Goal: Task Accomplishment & Management: Manage account settings

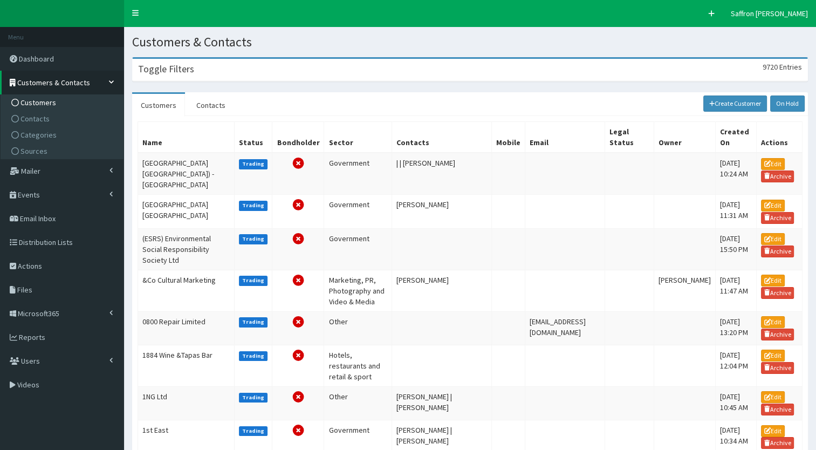
click at [202, 74] on div "Toggle Filters 9720 Entries" at bounding box center [470, 70] width 675 height 22
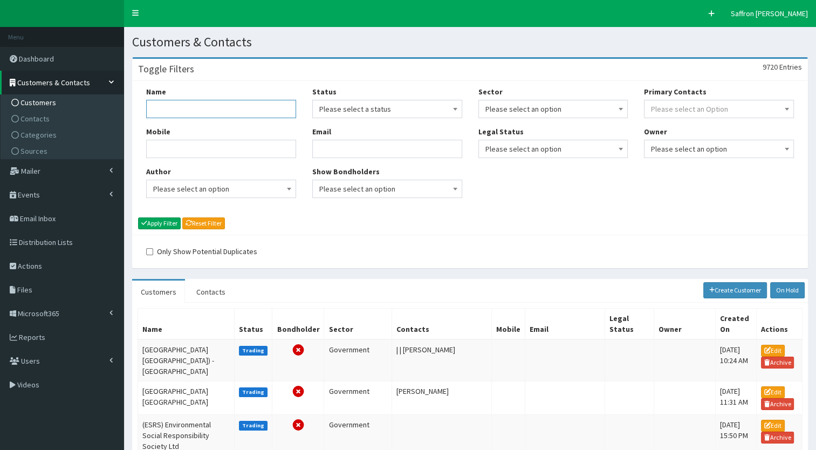
click at [205, 106] on input "Name" at bounding box center [221, 109] width 150 height 18
type input "[PERSON_NAME]"
click at [166, 225] on button "Apply Filter" at bounding box center [159, 223] width 43 height 12
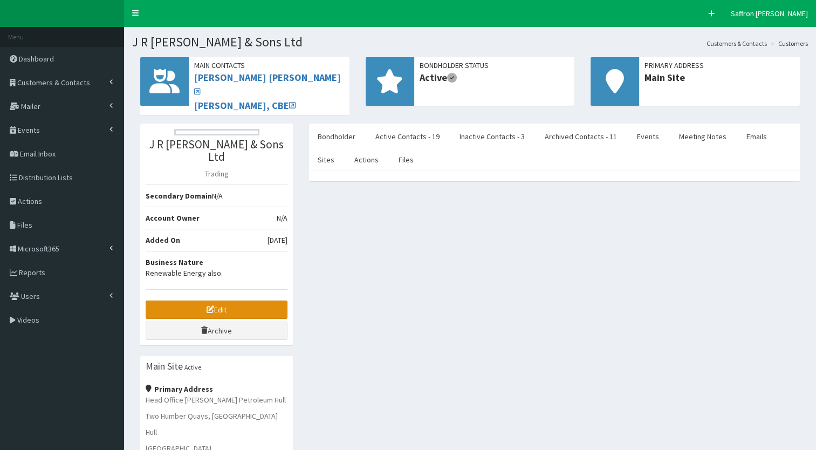
click at [246, 300] on link "Edit" at bounding box center [217, 309] width 142 height 18
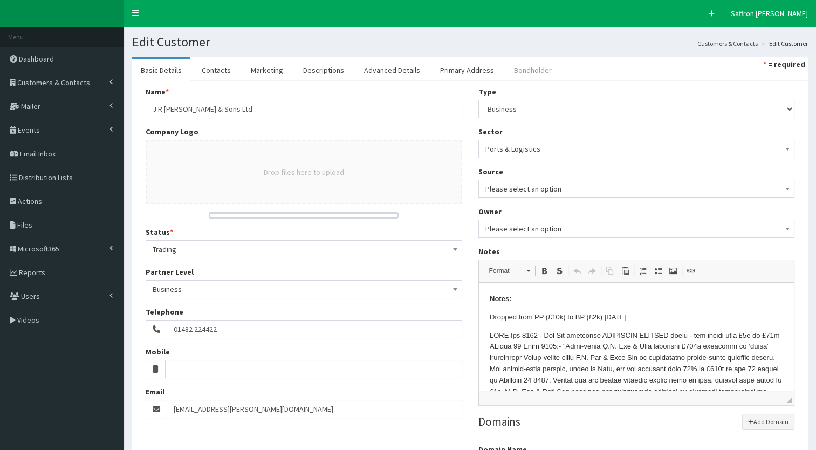
click at [519, 71] on link "Bondholder" at bounding box center [532, 70] width 55 height 23
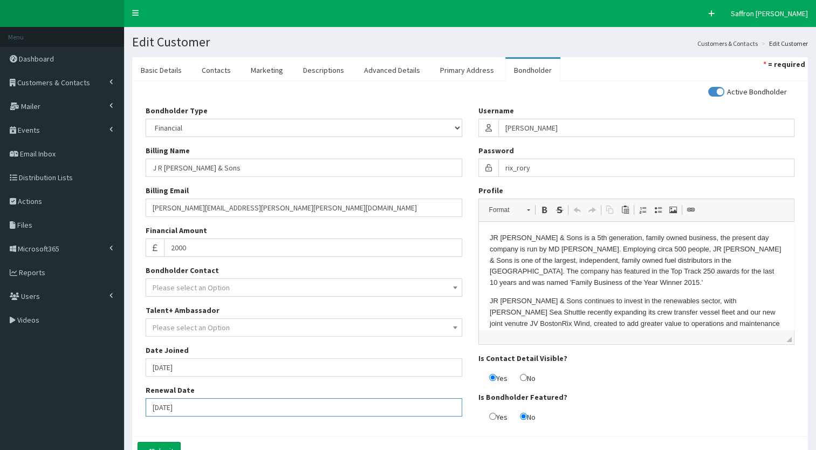
click at [233, 405] on input "[DATE]" at bounding box center [304, 407] width 317 height 18
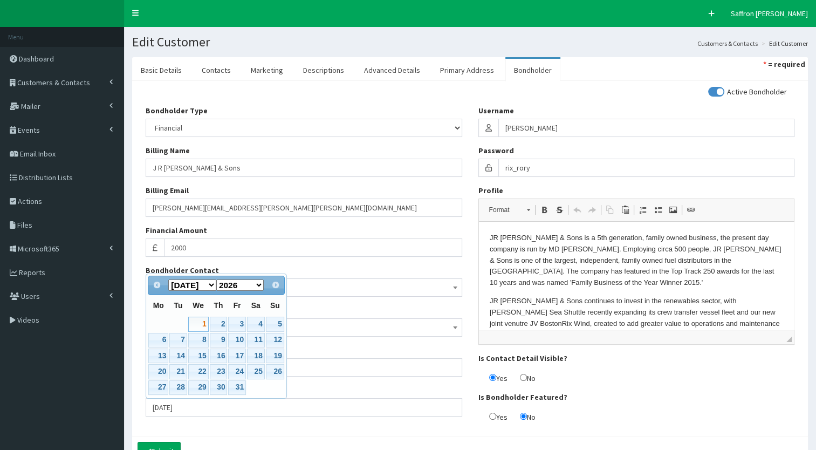
click at [237, 428] on div "Active Bondholder Bondholder Type Please select an Option In-kind Financial Bil…" at bounding box center [470, 258] width 665 height 344
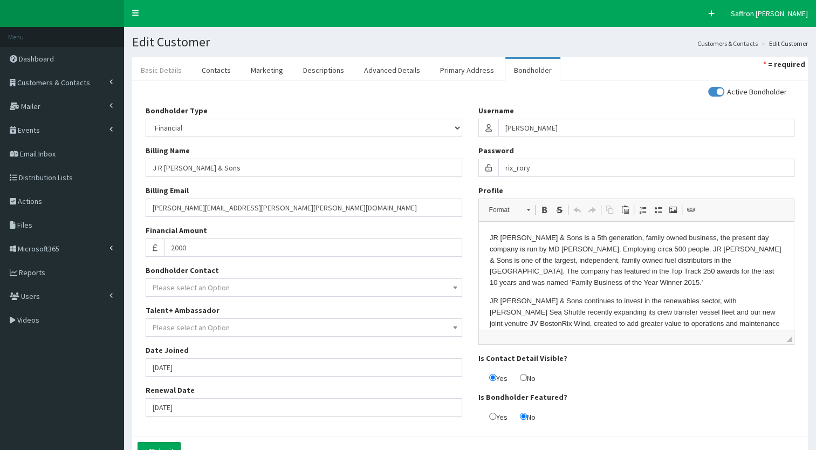
click at [168, 72] on link "Basic Details" at bounding box center [161, 70] width 58 height 23
